Goal: Information Seeking & Learning: Find specific fact

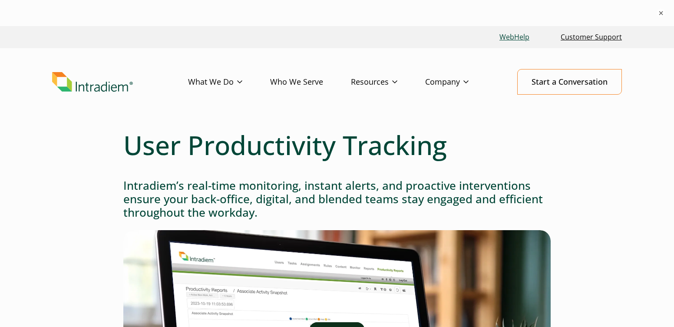
click at [515, 38] on link "WebHelp" at bounding box center [514, 37] width 37 height 19
click at [578, 40] on link "Customer Support" at bounding box center [591, 37] width 68 height 19
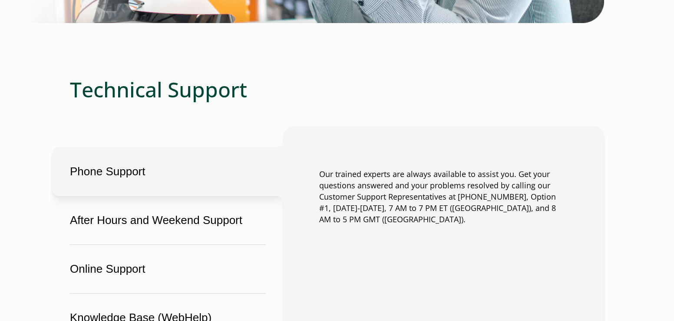
scroll to position [565, 0]
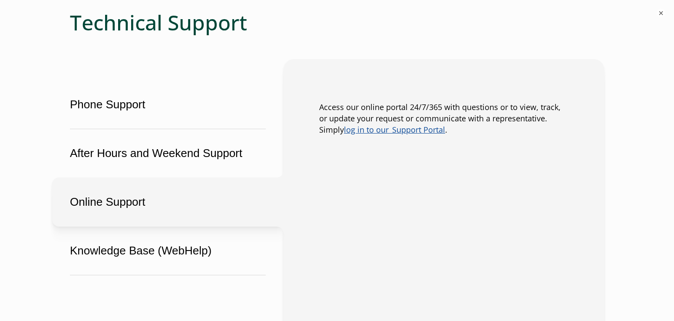
click at [103, 185] on button "Online Support" at bounding box center [168, 201] width 232 height 49
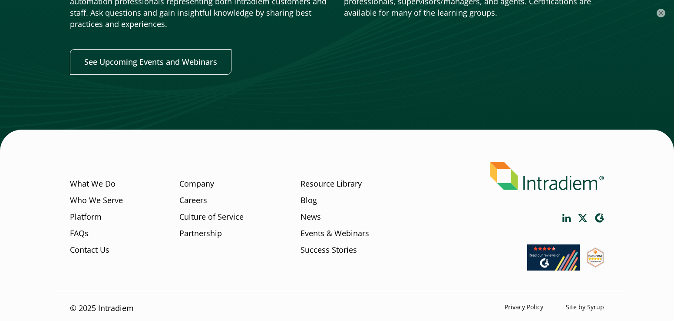
scroll to position [1145, 0]
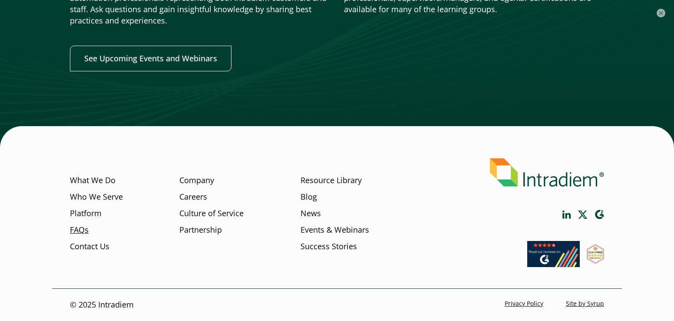
click at [80, 231] on link "FAQs" at bounding box center [79, 229] width 19 height 11
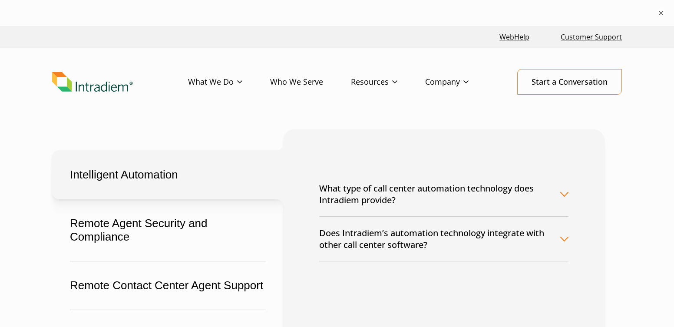
click at [418, 193] on button "What type of call center automation technology does Intradiem provide?" at bounding box center [443, 194] width 249 height 44
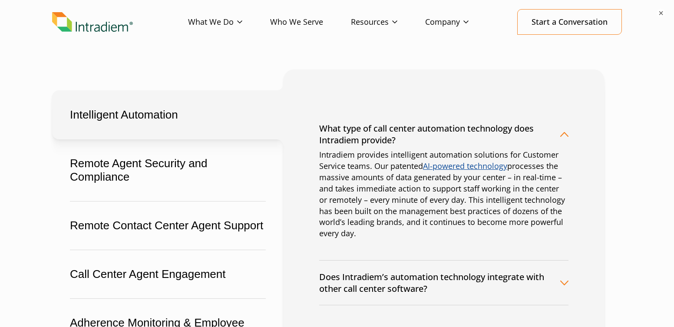
scroll to position [130, 0]
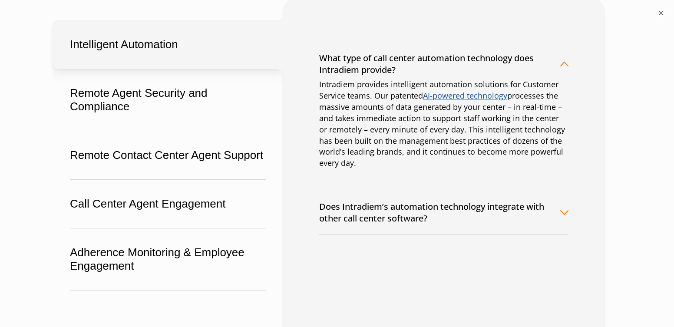
click at [431, 217] on button "Does Intradiem’s automation technology integrate with other call center softwar…" at bounding box center [443, 212] width 249 height 44
